Goal: Task Accomplishment & Management: Manage account settings

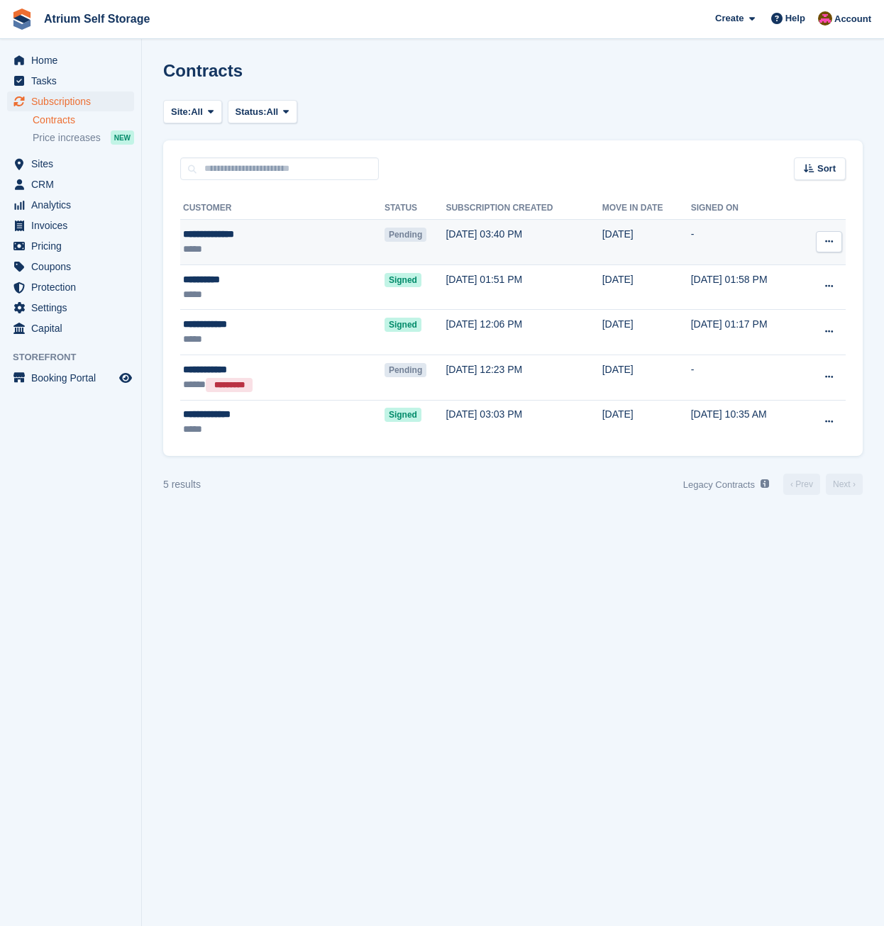
click at [833, 243] on button at bounding box center [829, 241] width 26 height 21
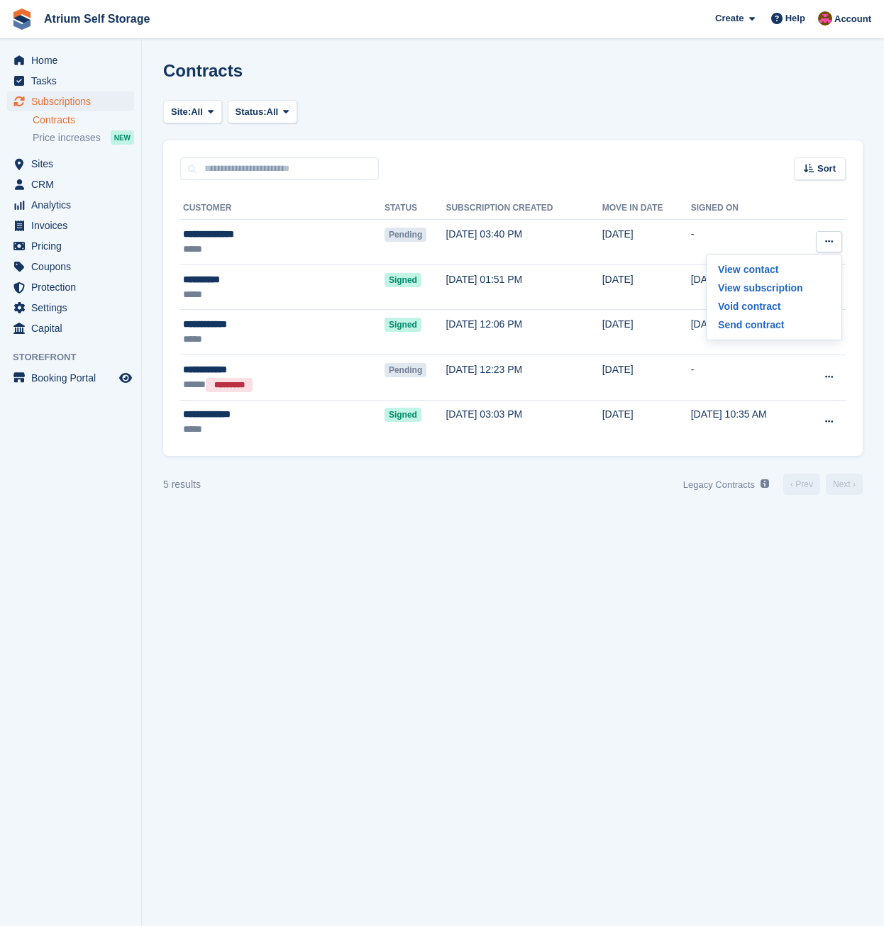
click at [430, 529] on section "Contracts Site: All Rotherham All Status: All Pending Signed Voided Declined Al…" at bounding box center [513, 463] width 742 height 926
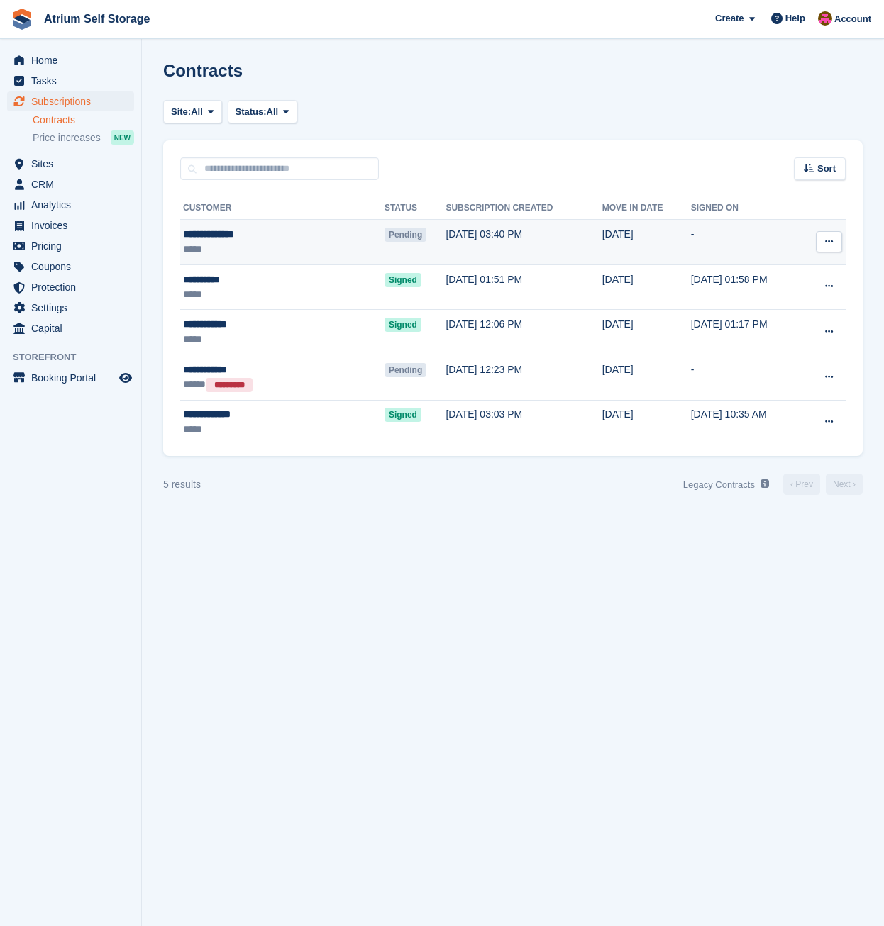
click at [829, 244] on icon at bounding box center [829, 241] width 8 height 9
click at [760, 328] on p "Send contract" at bounding box center [773, 325] width 123 height 18
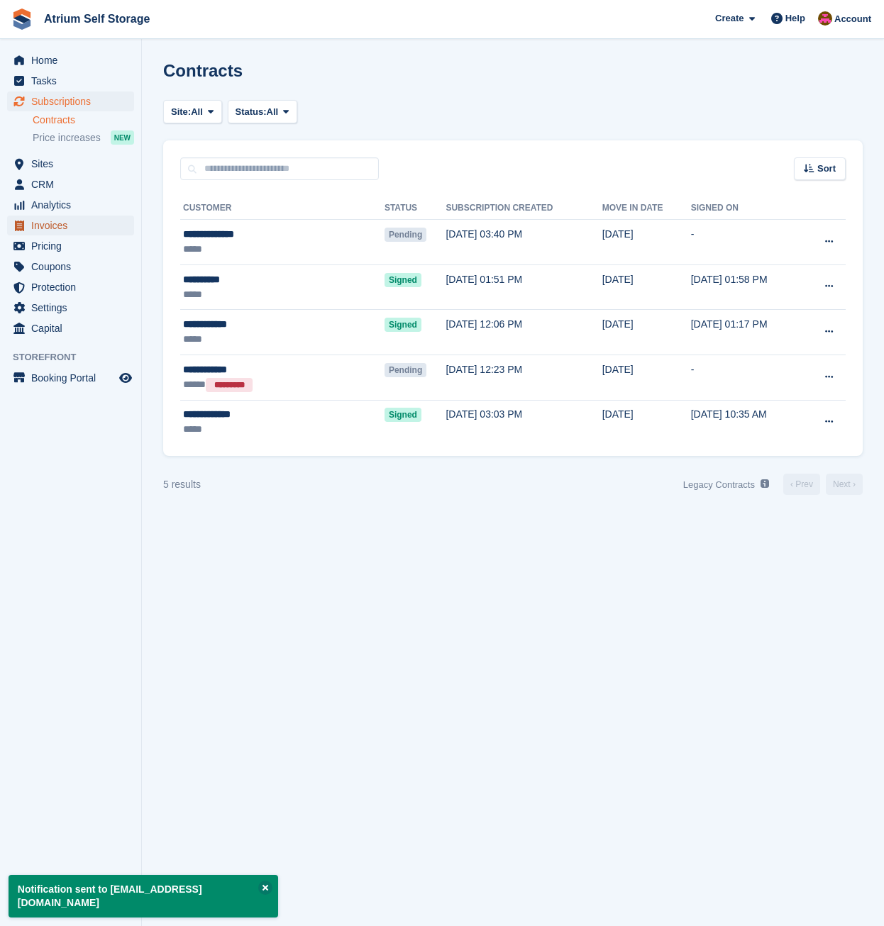
click at [70, 222] on span "Invoices" at bounding box center [73, 226] width 85 height 20
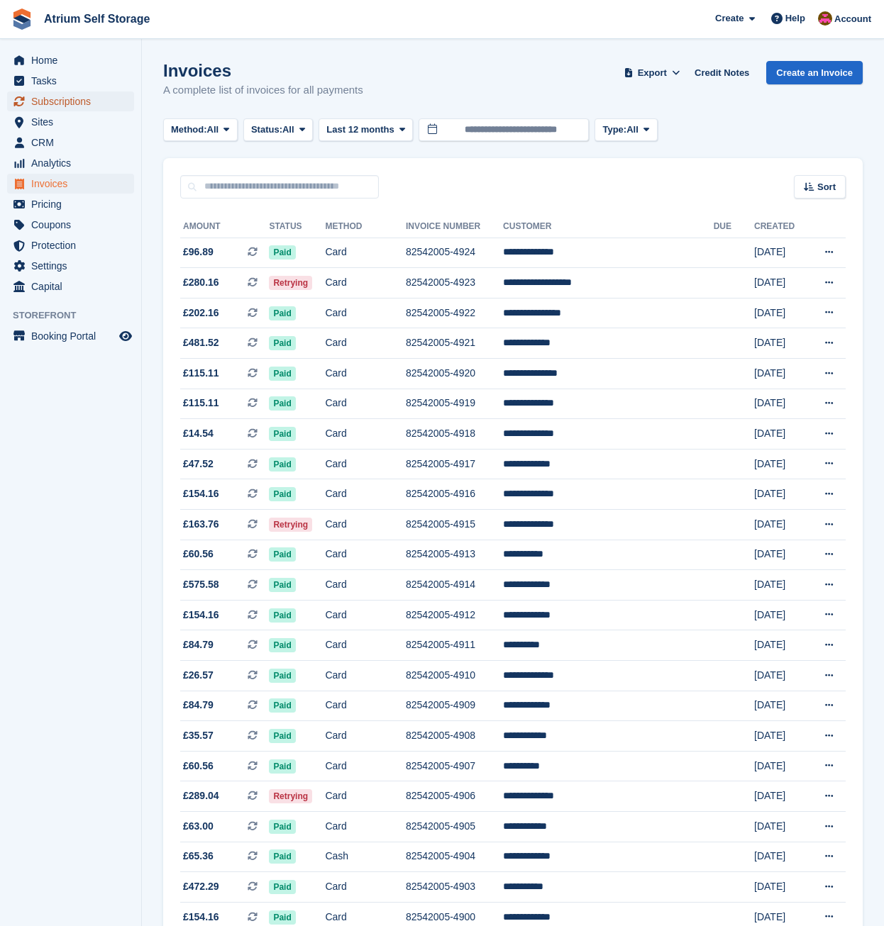
click at [72, 100] on span "Subscriptions" at bounding box center [73, 102] width 85 height 20
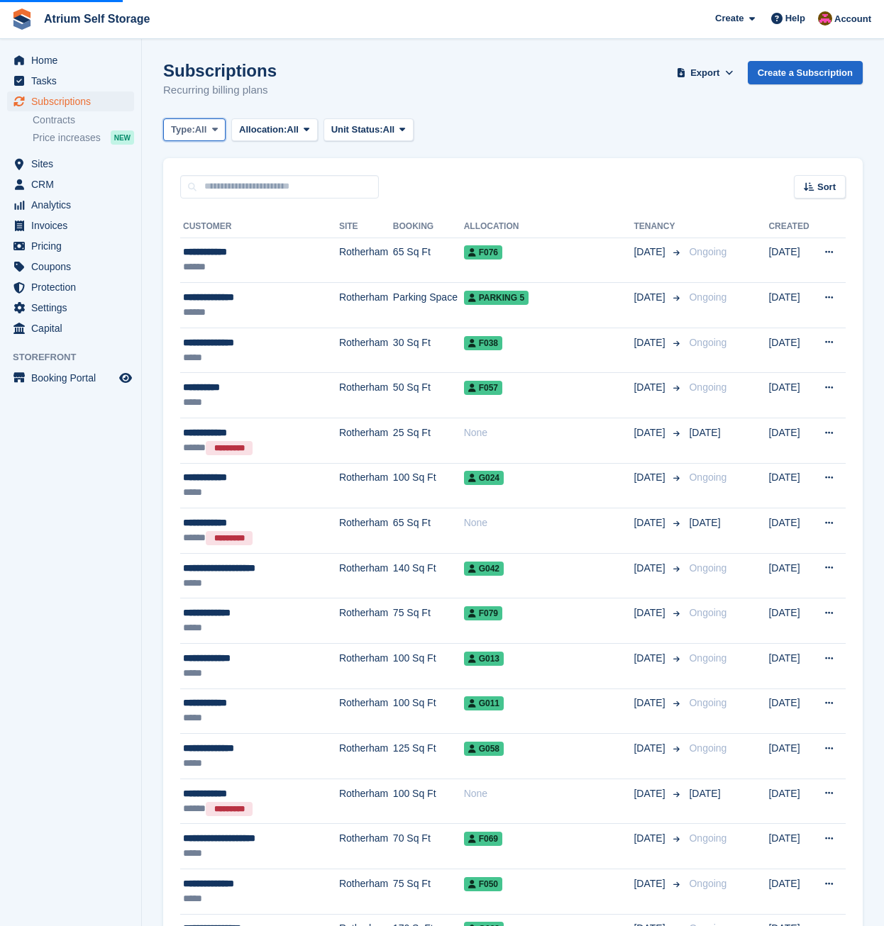
click at [204, 131] on span "All" at bounding box center [201, 130] width 12 height 14
click at [200, 189] on link "Upcoming" at bounding box center [231, 189] width 123 height 26
click at [216, 134] on icon at bounding box center [215, 129] width 6 height 9
click at [220, 191] on link "Upcoming" at bounding box center [231, 189] width 123 height 26
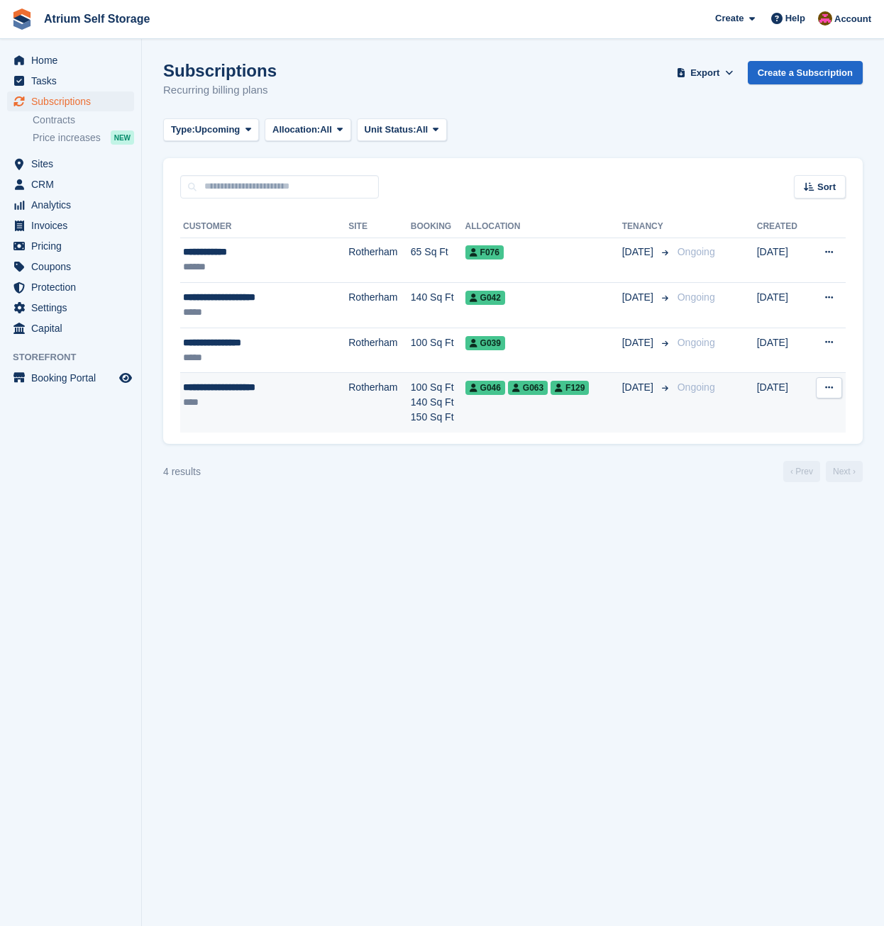
click at [300, 412] on td "**********" at bounding box center [264, 403] width 168 height 60
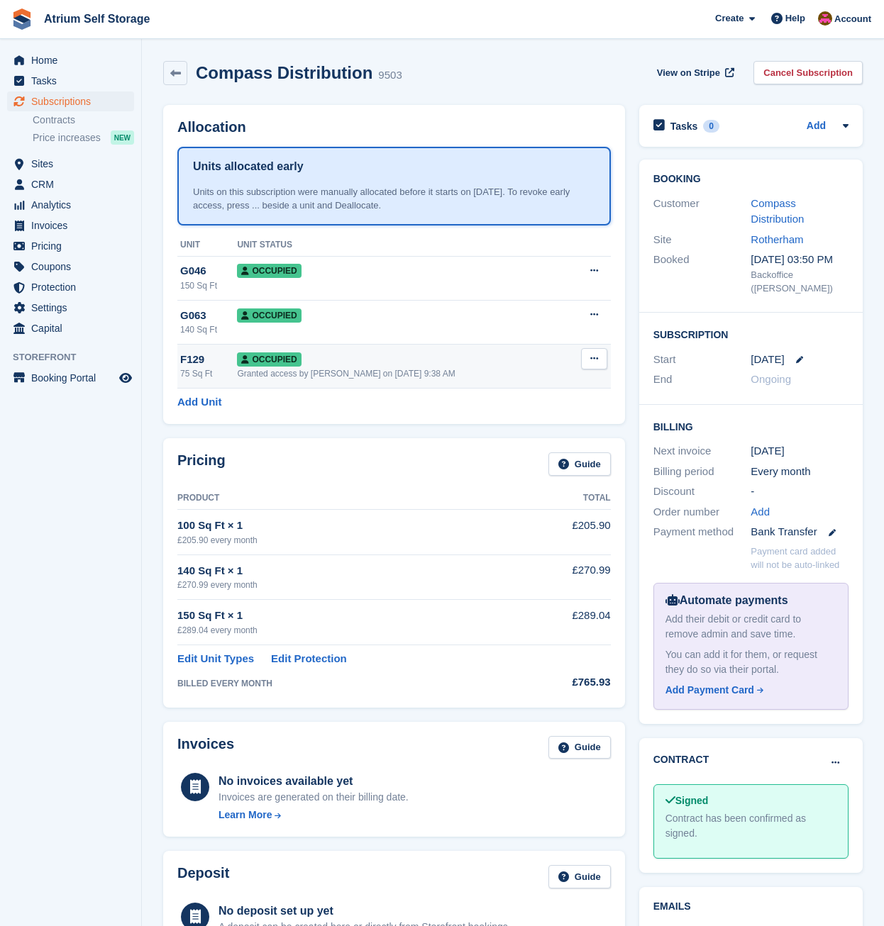
click at [589, 360] on button at bounding box center [594, 358] width 26 height 21
click at [517, 433] on p "Deallocate" at bounding box center [538, 435] width 123 height 18
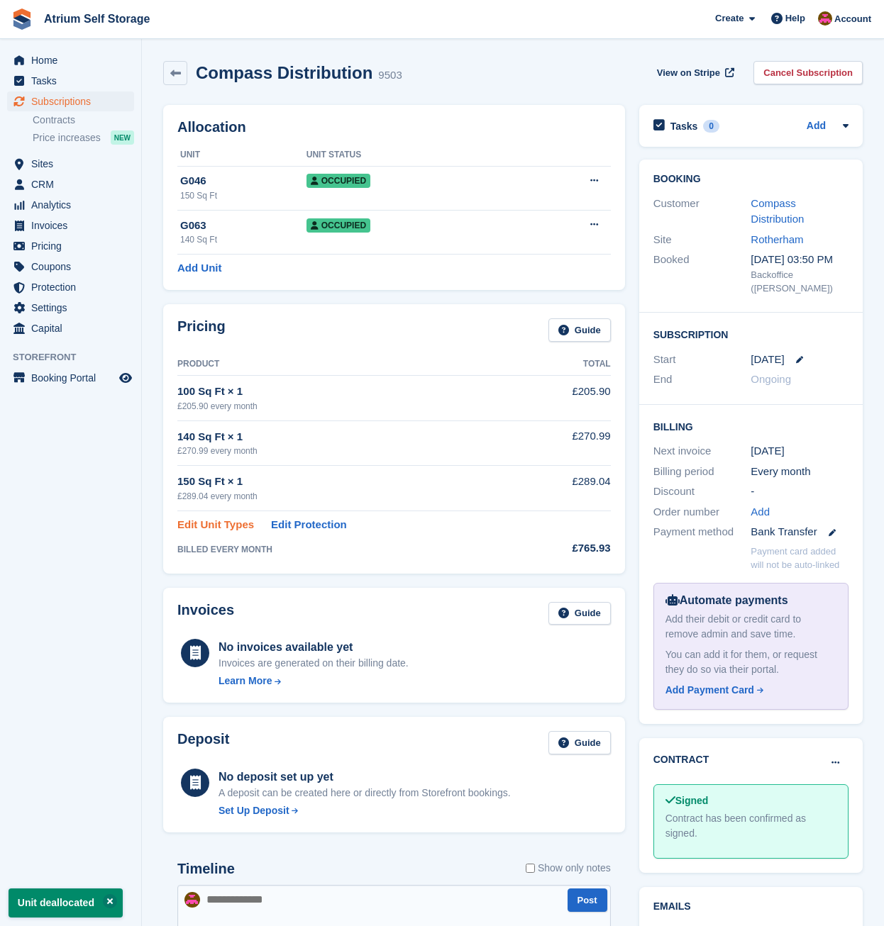
click at [237, 524] on link "Edit Unit Types" at bounding box center [215, 525] width 77 height 16
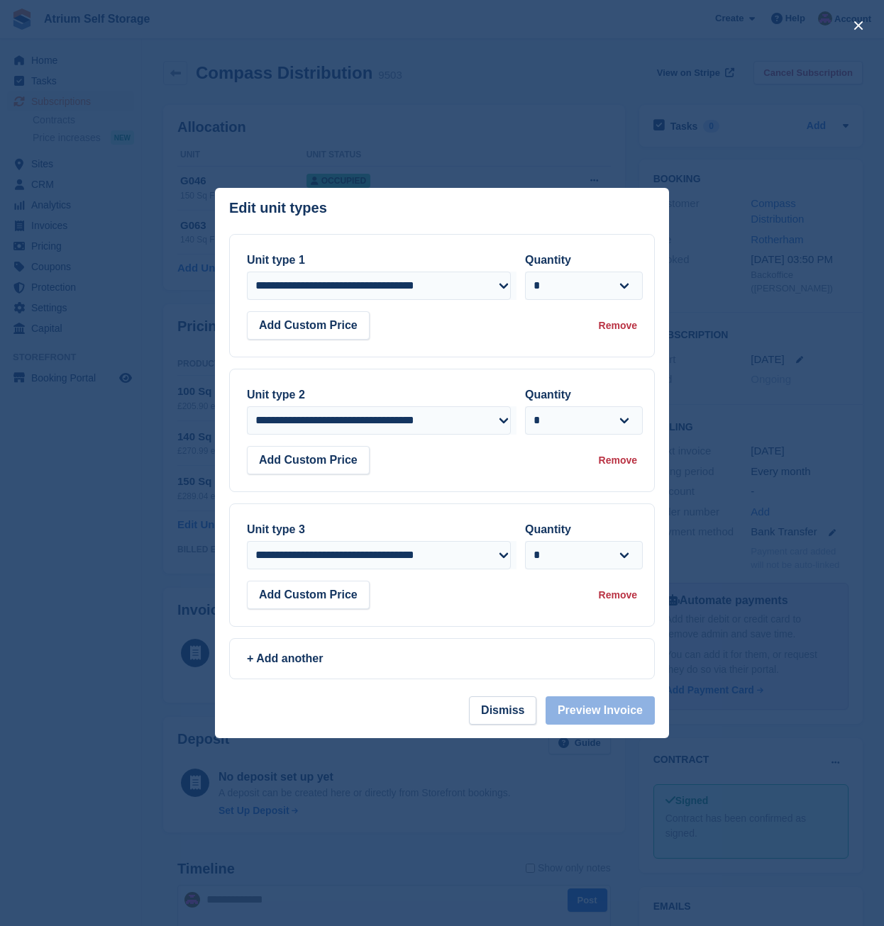
click at [616, 327] on div "Remove" at bounding box center [618, 326] width 38 height 15
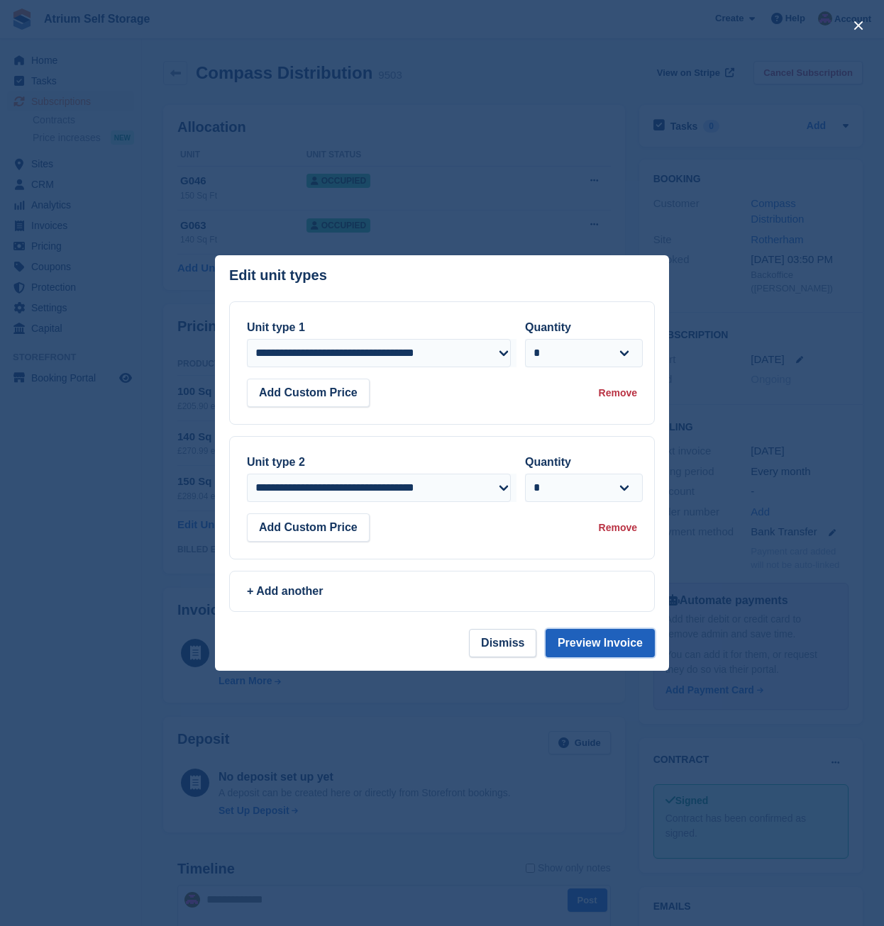
click at [583, 643] on button "Preview Invoice" at bounding box center [599, 643] width 109 height 28
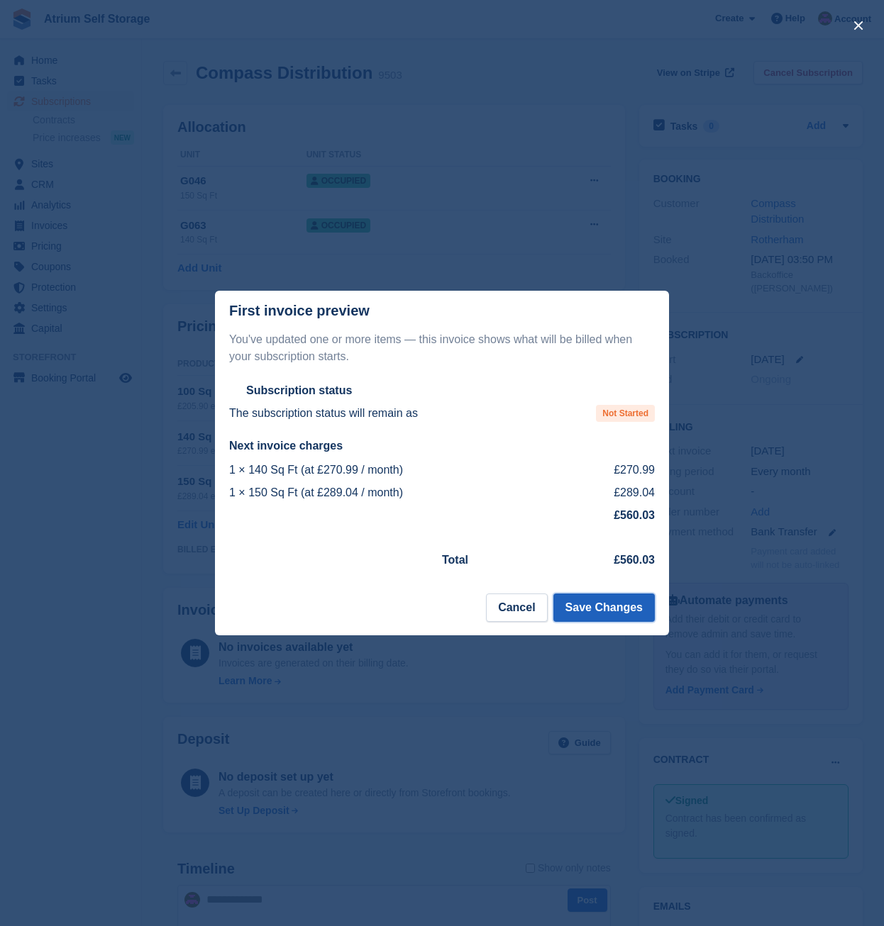
click at [603, 609] on button "Save Changes" at bounding box center [603, 608] width 101 height 28
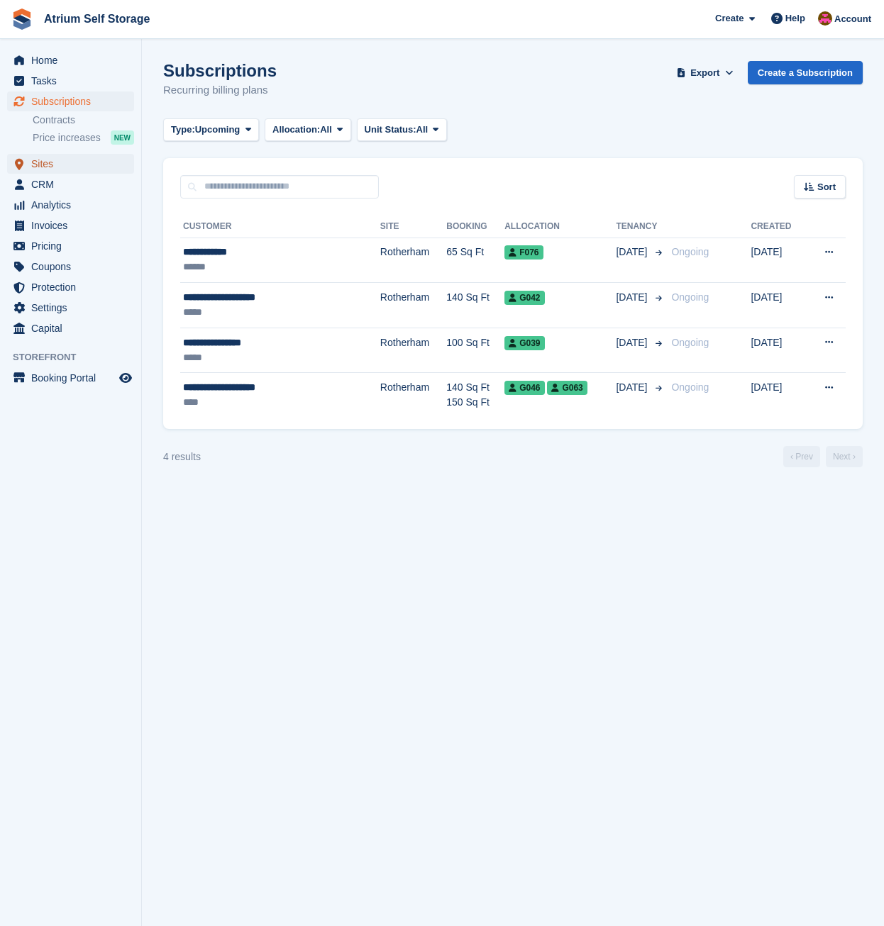
click at [49, 167] on span "Sites" at bounding box center [73, 164] width 85 height 20
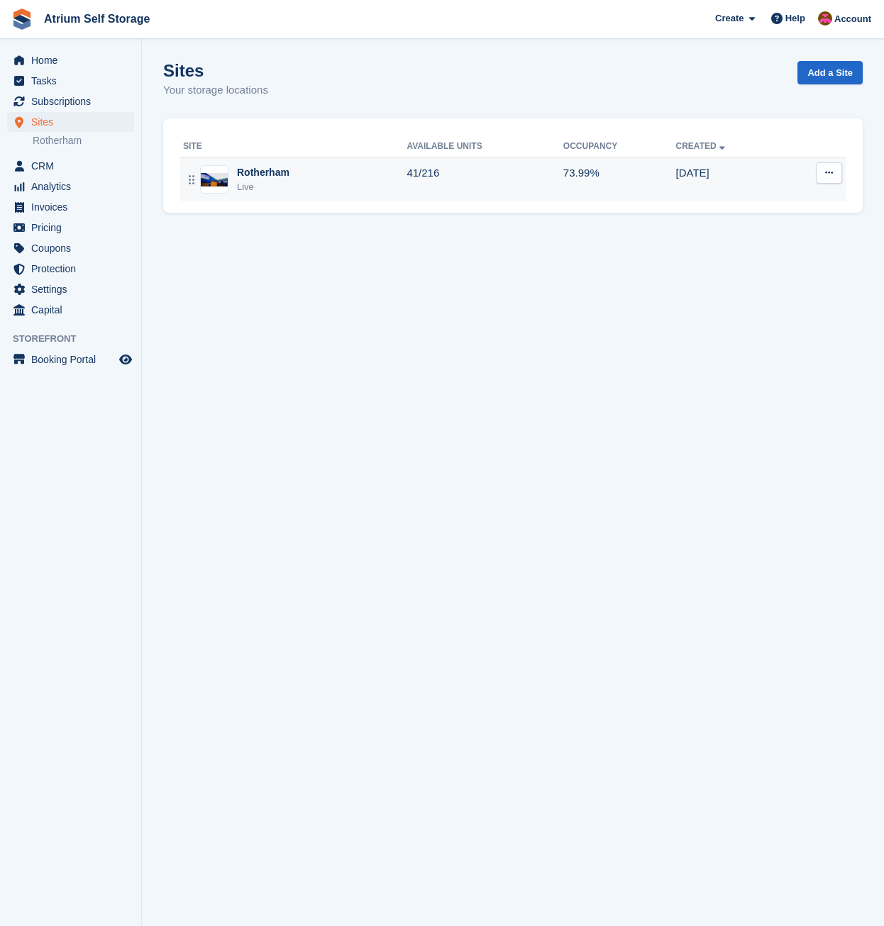
click at [354, 187] on div "Rotherham Live" at bounding box center [294, 179] width 223 height 29
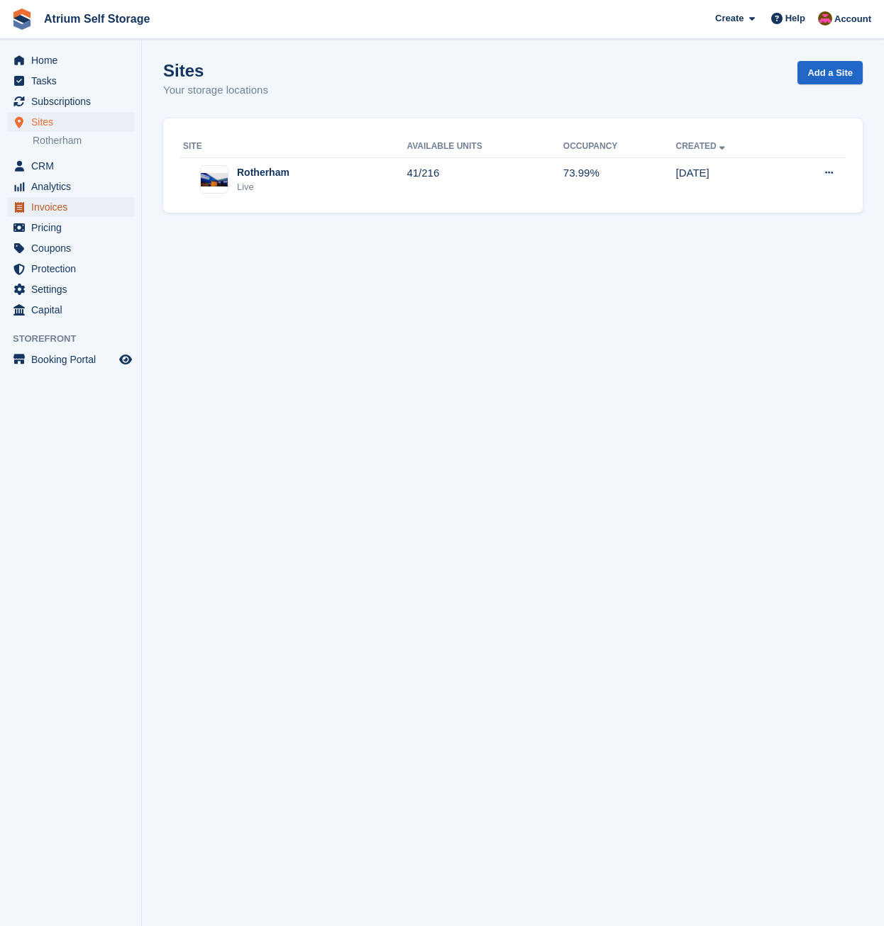
click at [40, 204] on span "Invoices" at bounding box center [73, 207] width 85 height 20
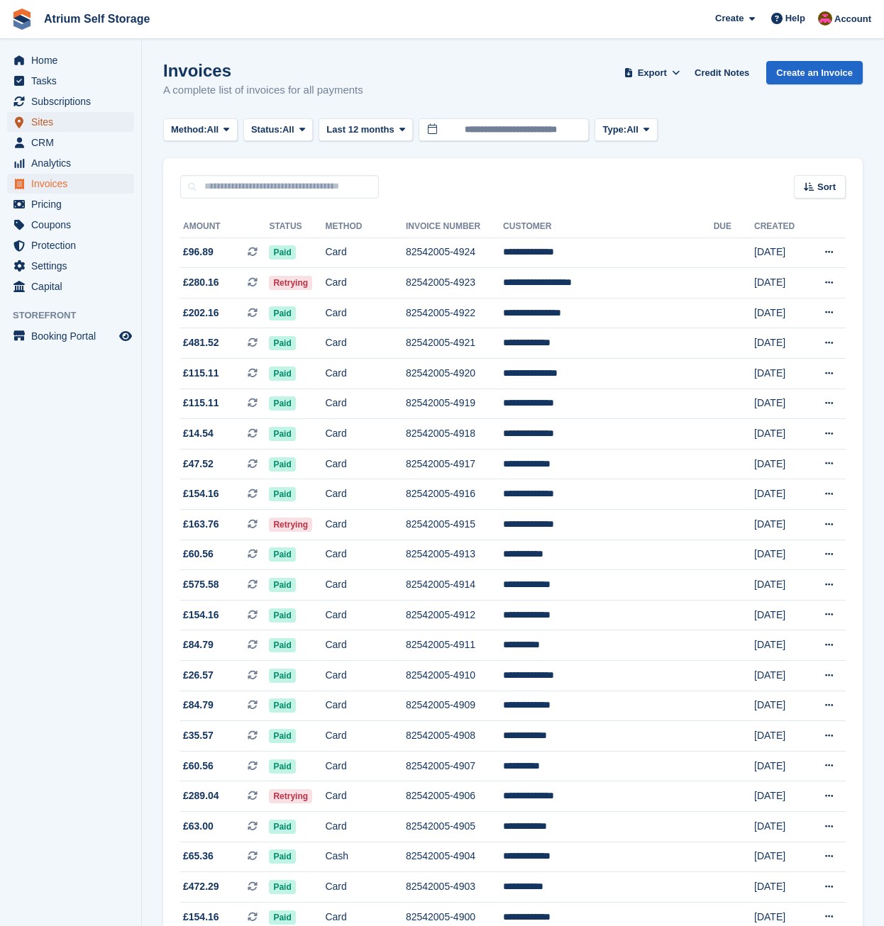
click at [62, 129] on span "Sites" at bounding box center [73, 122] width 85 height 20
